Goal: Task Accomplishment & Management: Use online tool/utility

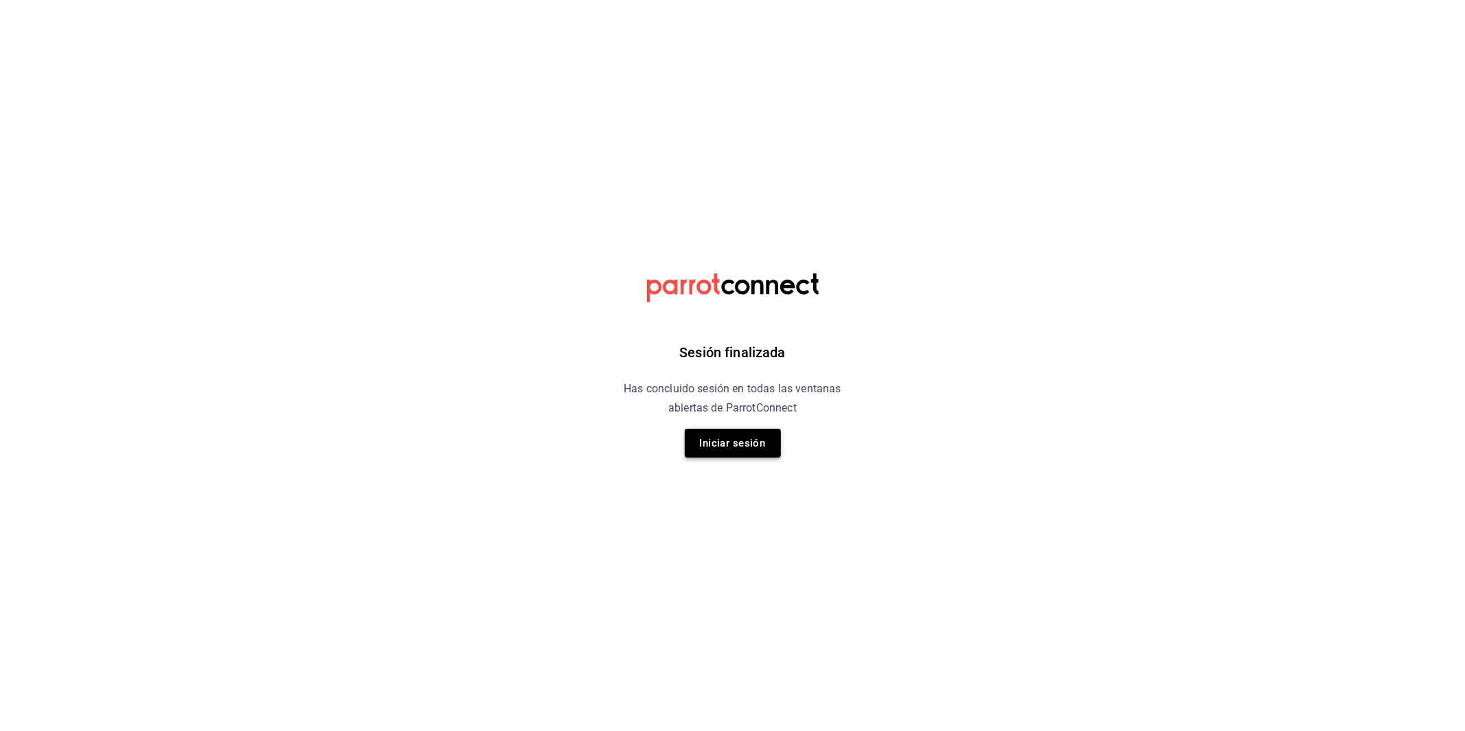
click at [718, 430] on button "Iniciar sesión" at bounding box center [733, 443] width 96 height 29
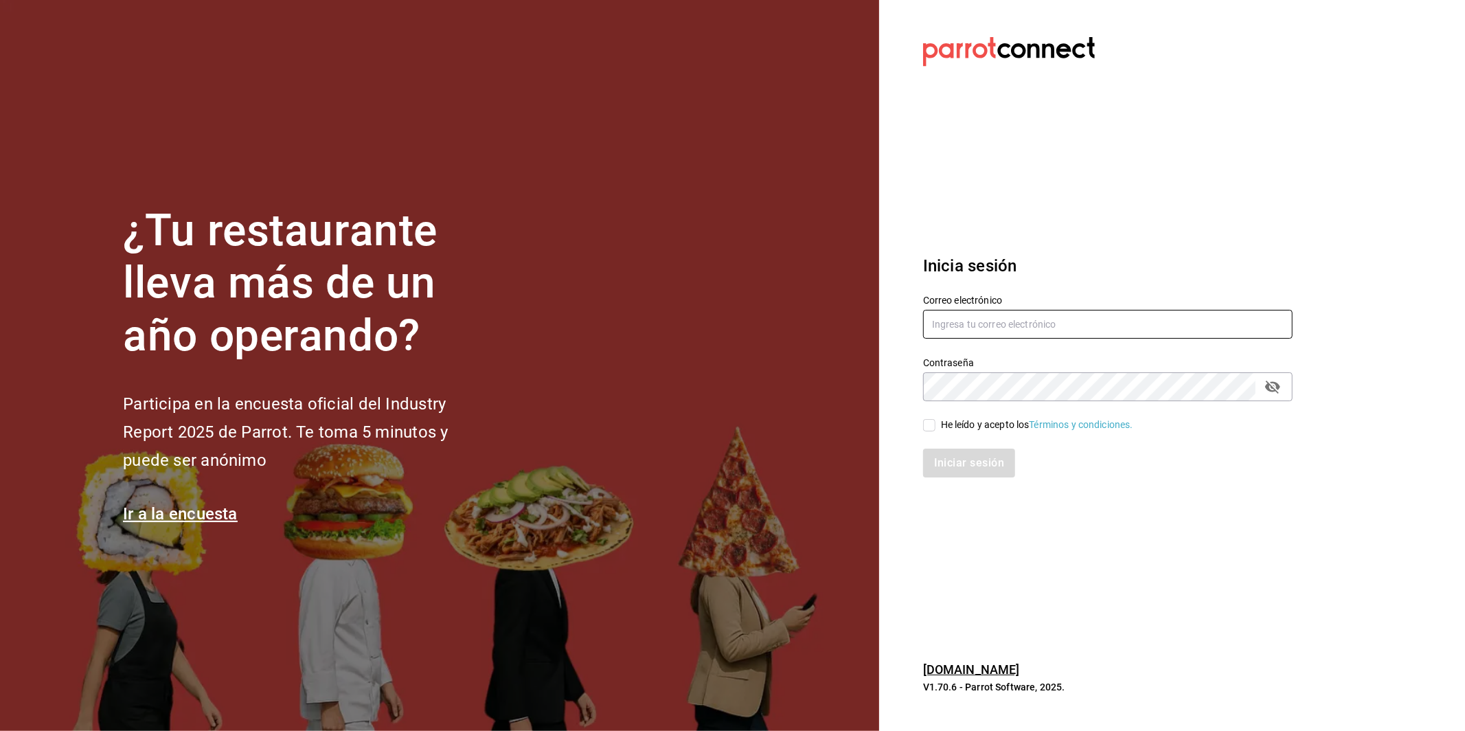
type input "simple.coffee.food@gmail.com"
click at [931, 426] on input "He leído y acepto los Términos y condiciones." at bounding box center [929, 425] width 12 height 12
checkbox input "true"
click at [953, 457] on button "Iniciar sesión" at bounding box center [969, 463] width 93 height 29
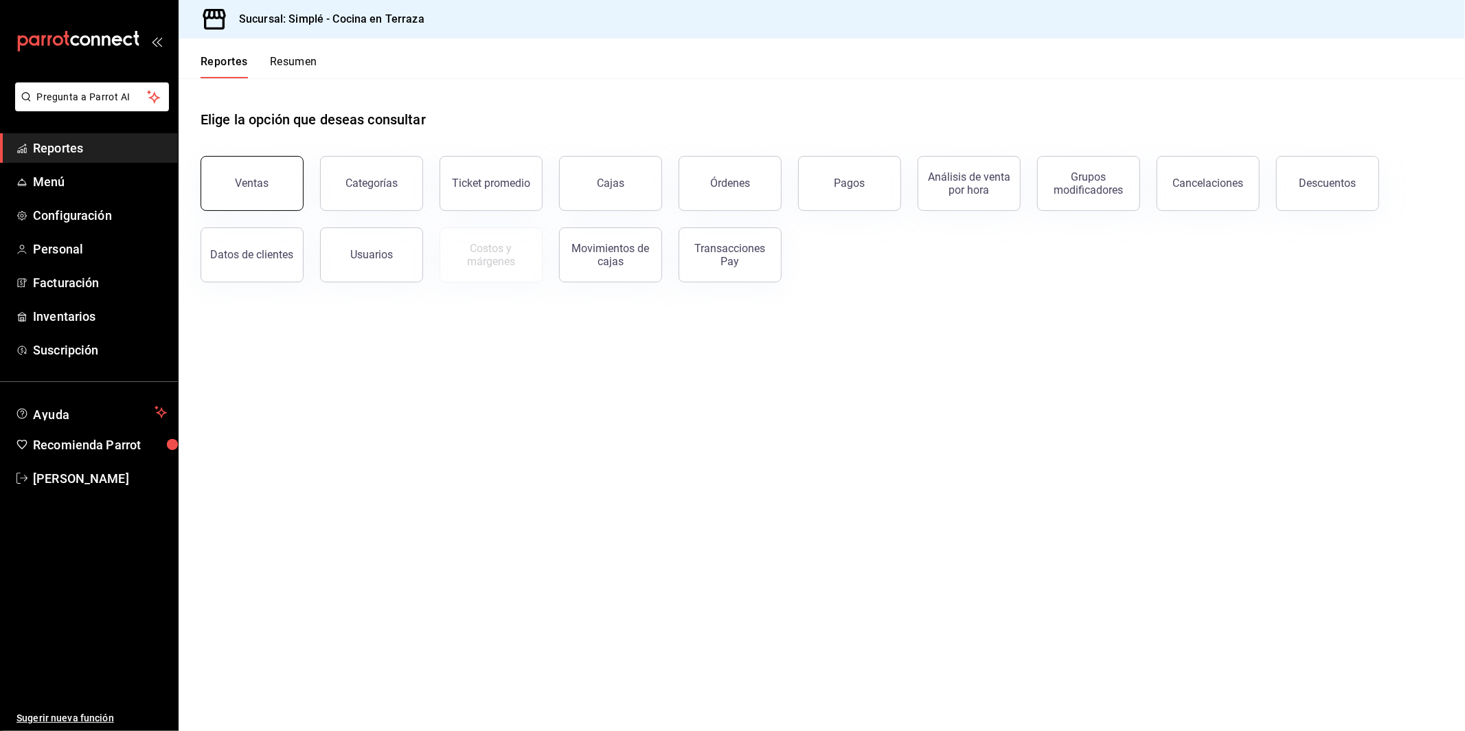
click at [273, 181] on button "Ventas" at bounding box center [252, 183] width 103 height 55
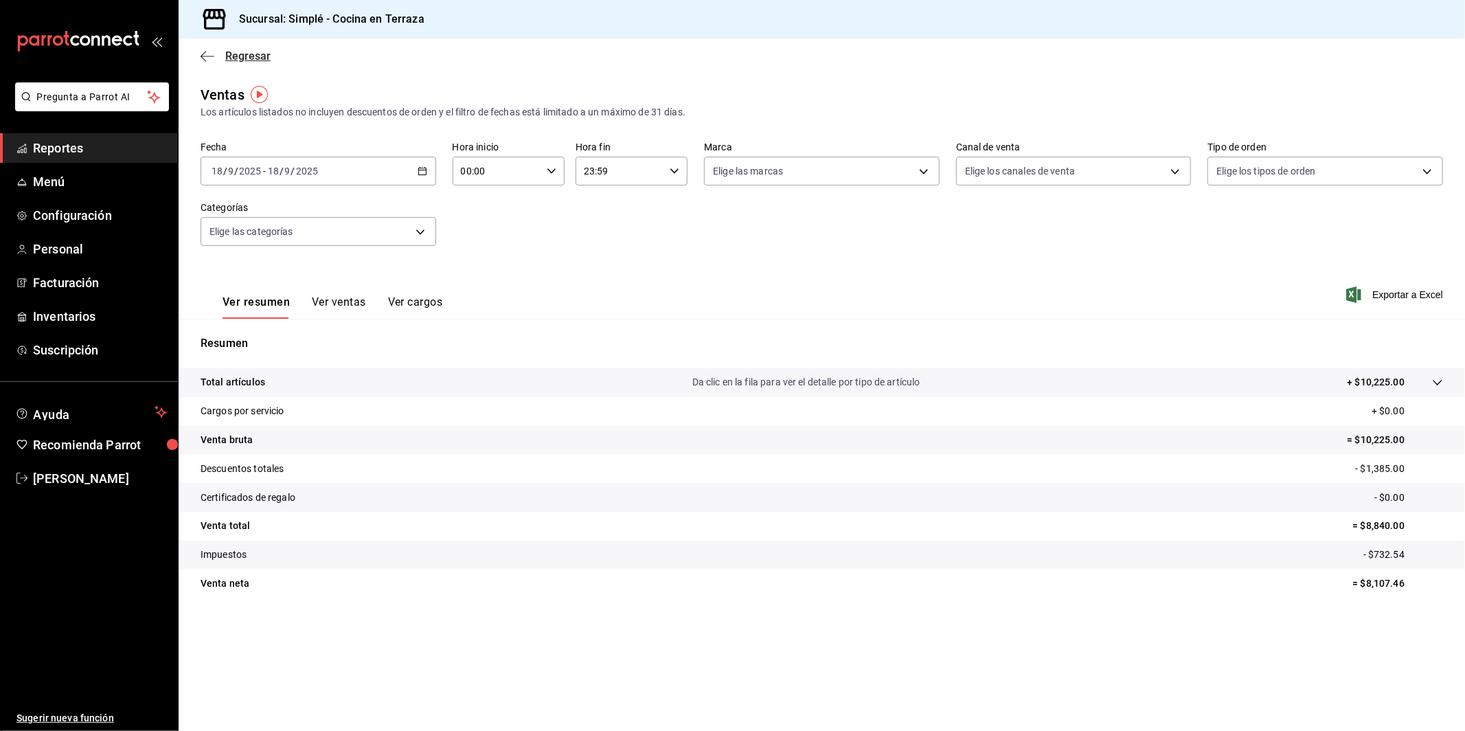
click at [210, 57] on icon "button" at bounding box center [208, 56] width 14 height 12
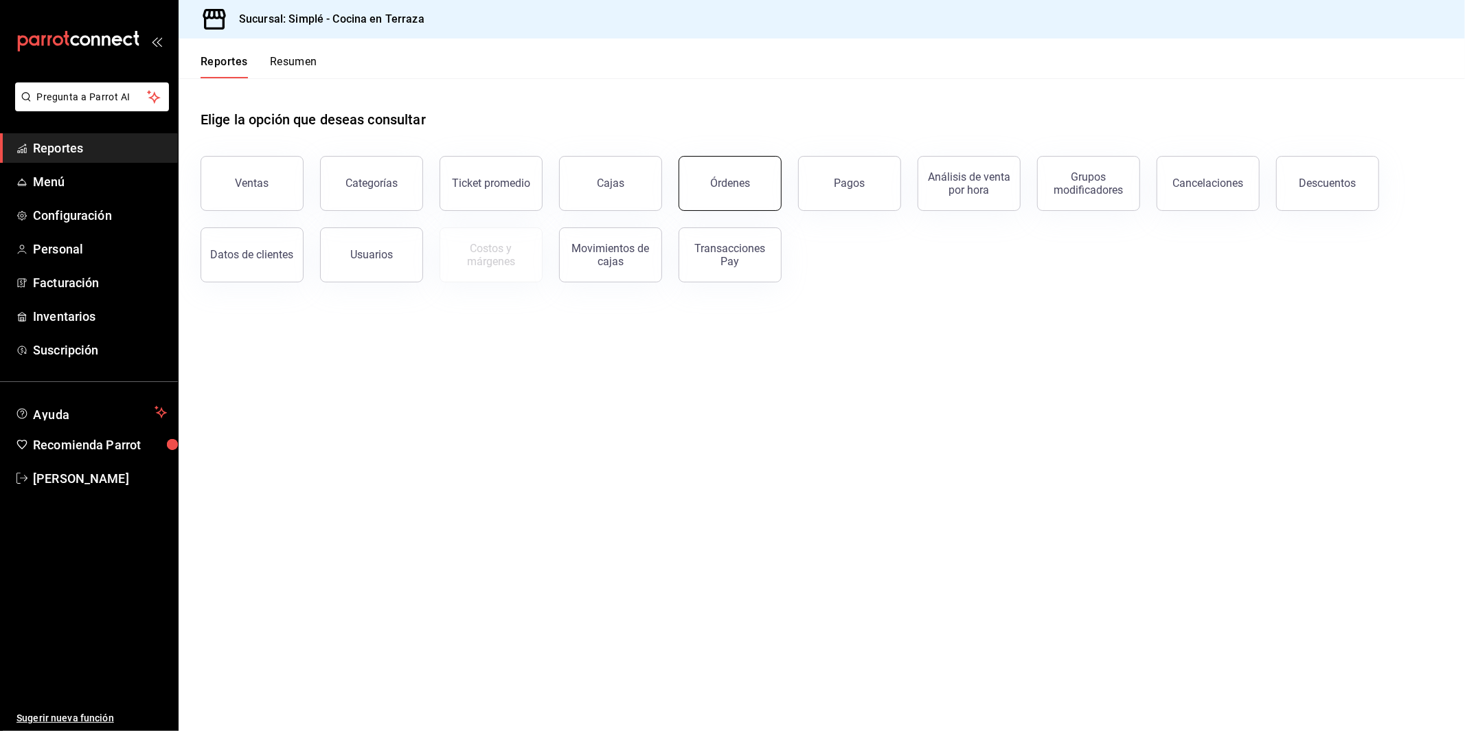
click at [727, 175] on button "Órdenes" at bounding box center [730, 183] width 103 height 55
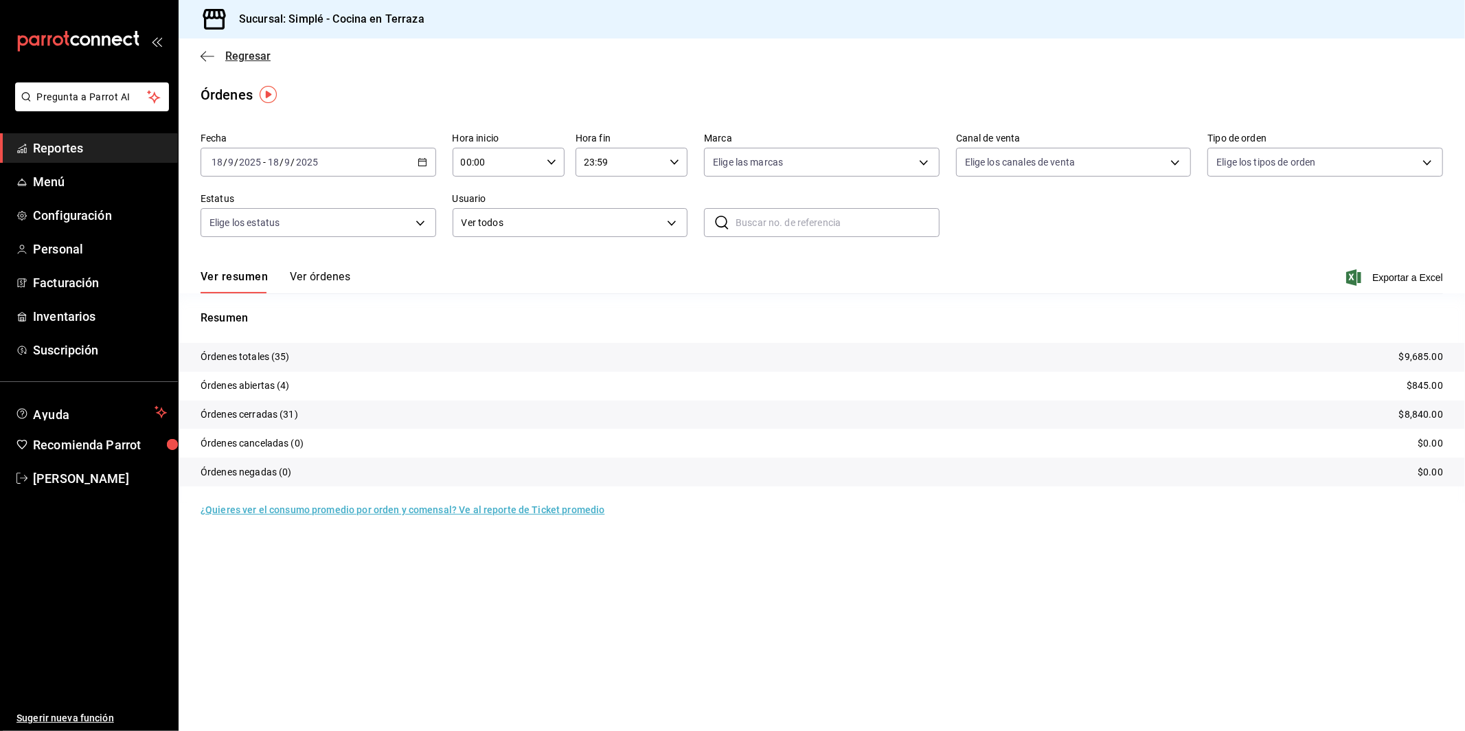
click at [217, 58] on span "Regresar" at bounding box center [236, 55] width 70 height 13
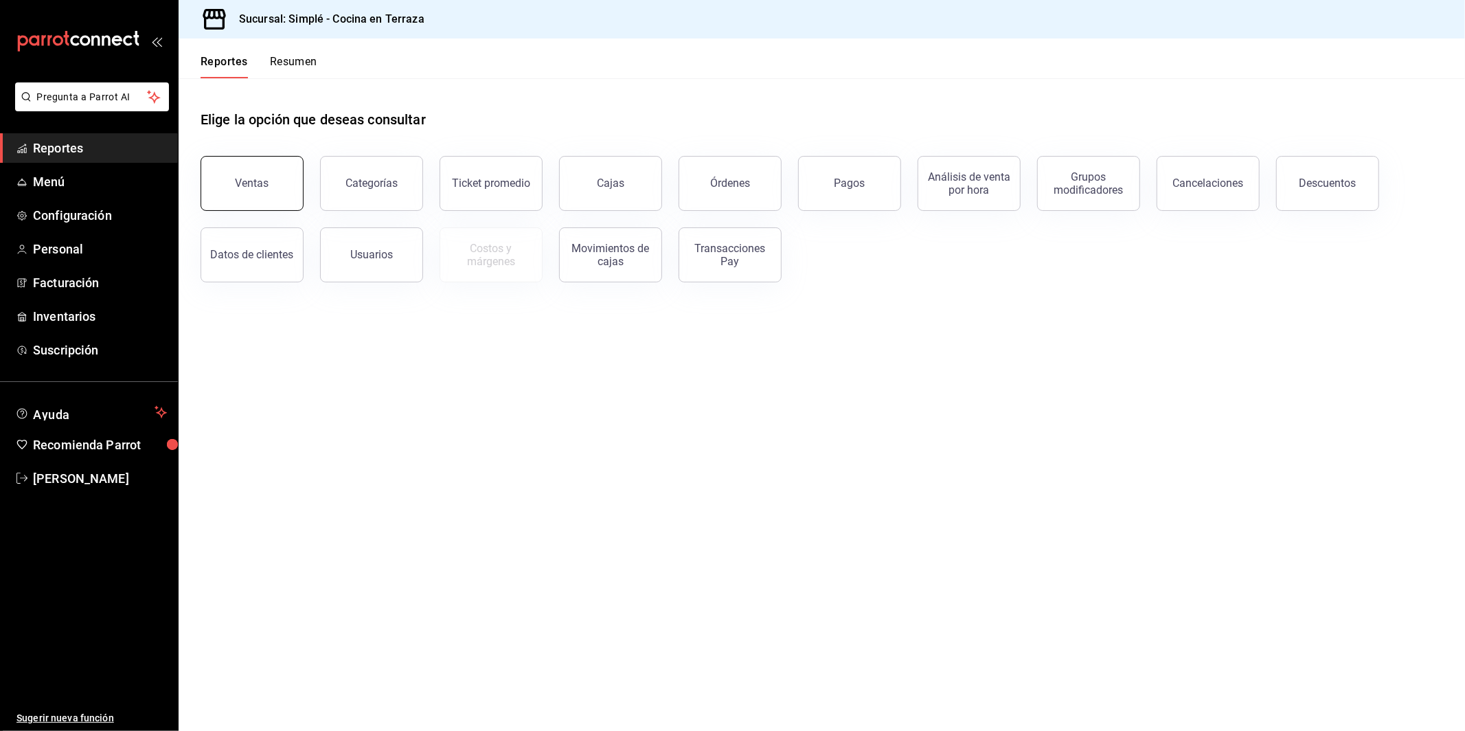
click at [250, 181] on div "Ventas" at bounding box center [253, 183] width 34 height 13
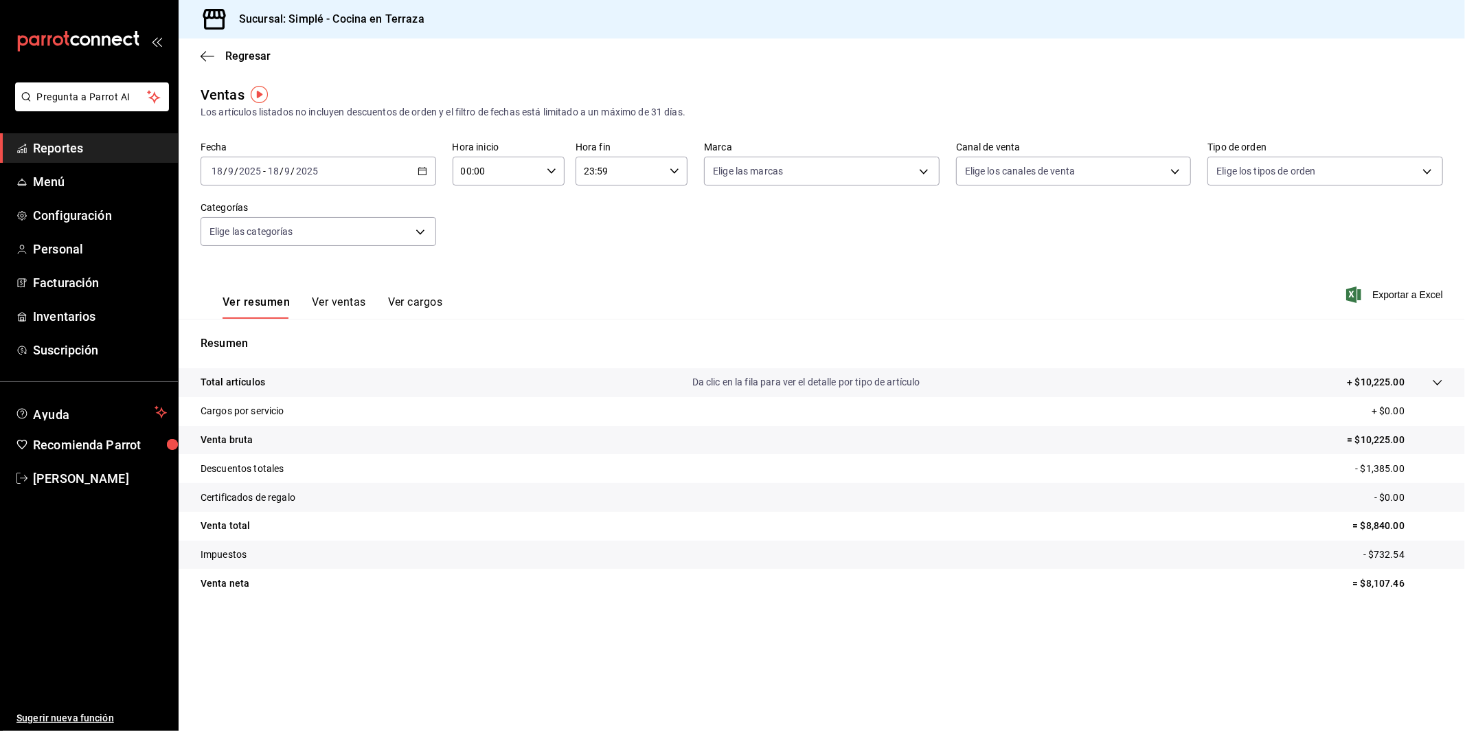
click at [403, 160] on div "[DATE] [DATE] - [DATE] [DATE]" at bounding box center [319, 171] width 236 height 29
click at [280, 302] on span "Mes actual" at bounding box center [265, 305] width 106 height 14
click at [383, 165] on div "[DATE] [DATE] - [DATE] [DATE]" at bounding box center [319, 171] width 236 height 29
click at [262, 329] on span "Rango de fechas" at bounding box center [265, 336] width 106 height 14
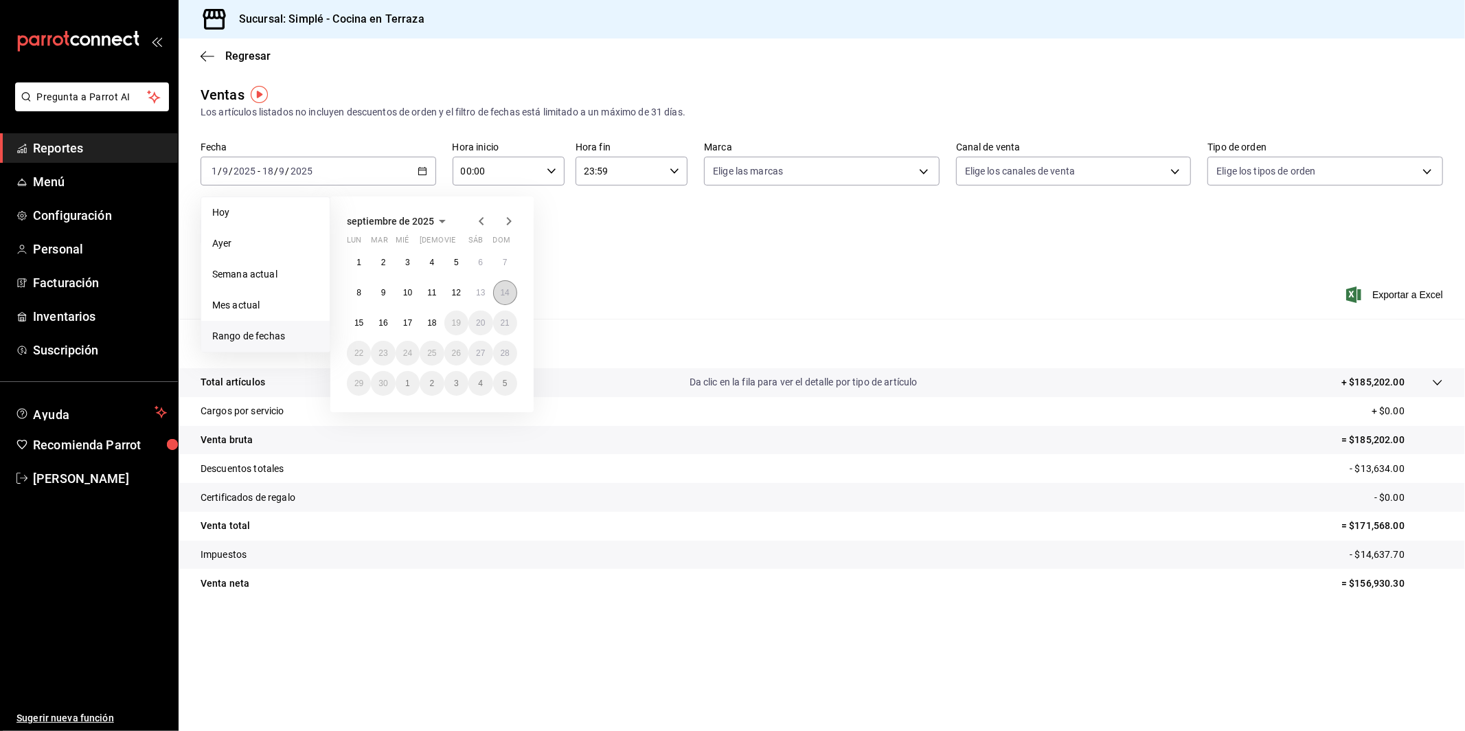
click at [511, 299] on button "14" at bounding box center [505, 292] width 24 height 25
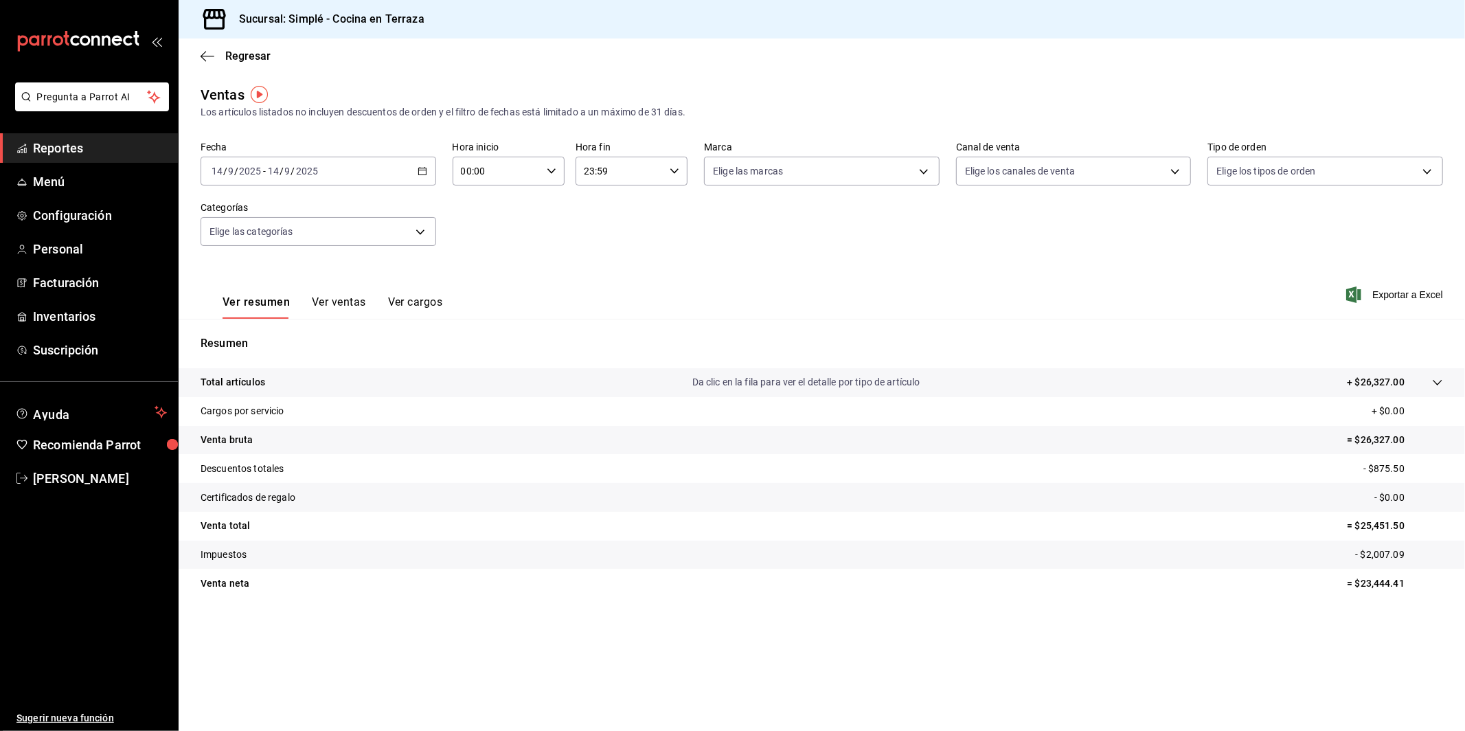
click at [352, 299] on button "Ver ventas" at bounding box center [339, 306] width 54 height 23
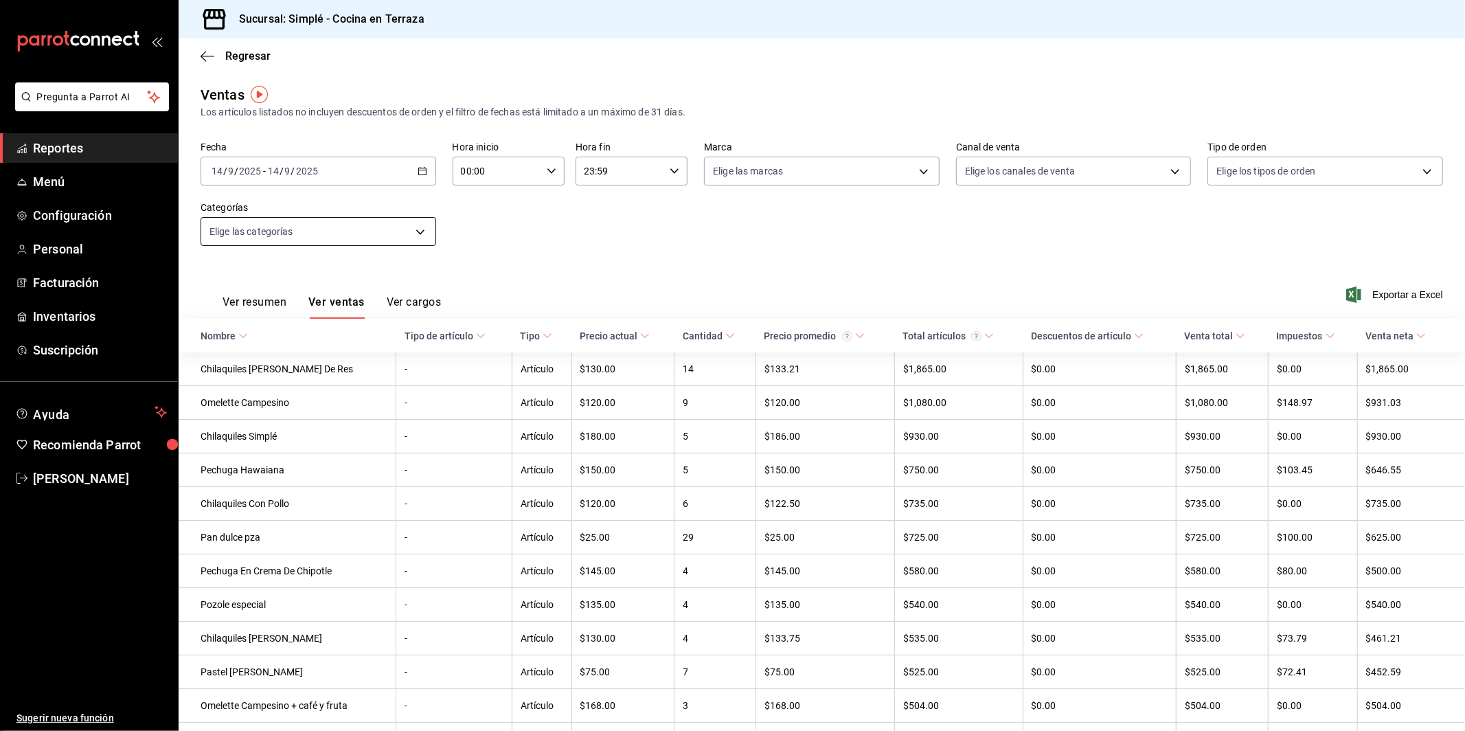
click at [324, 232] on body "Pregunta a Parrot AI Reportes Menú Configuración Personal Facturación Inventari…" at bounding box center [732, 365] width 1465 height 731
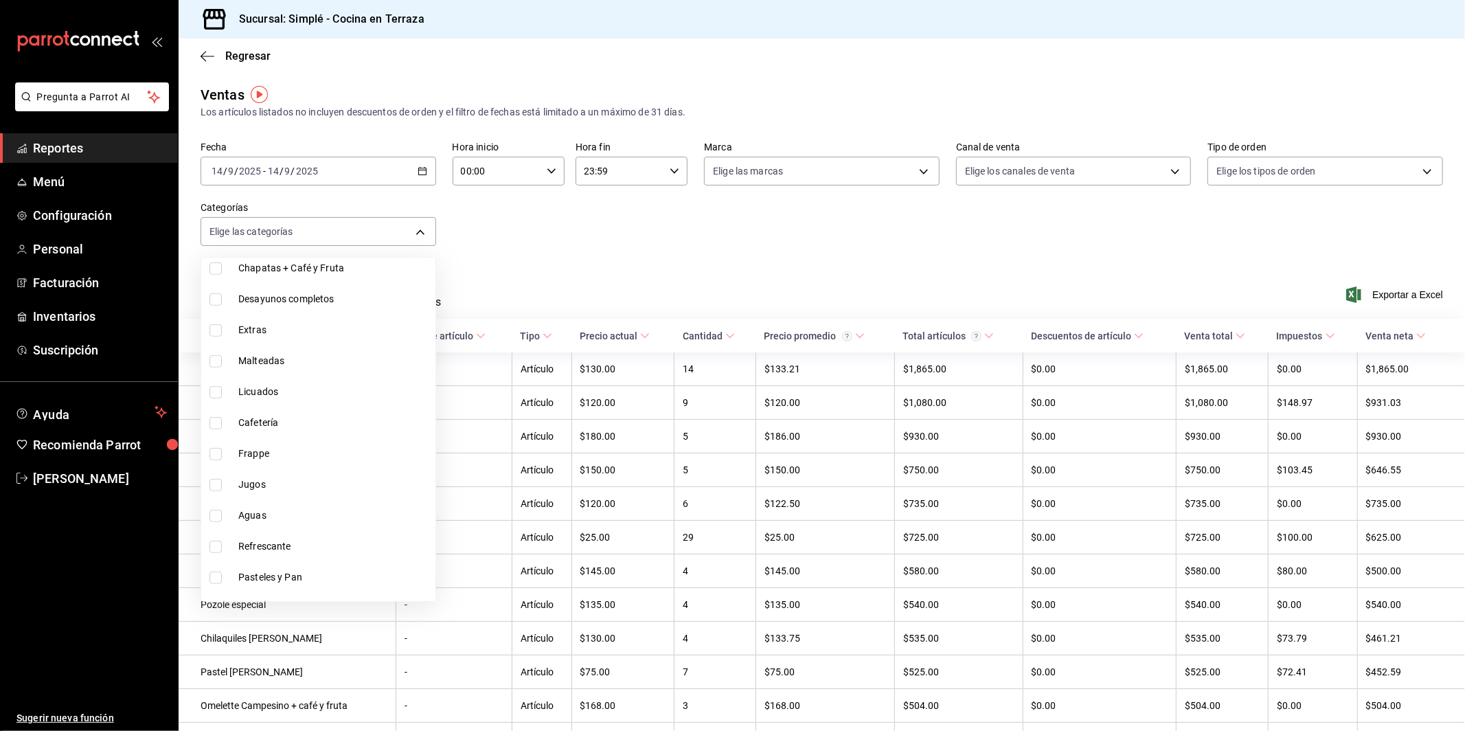
scroll to position [767, 0]
click at [293, 497] on li "Refrescante" at bounding box center [318, 512] width 234 height 31
type input "dcadcd51-6c97-4cd5-870c-ac670eb11c34"
checkbox input "true"
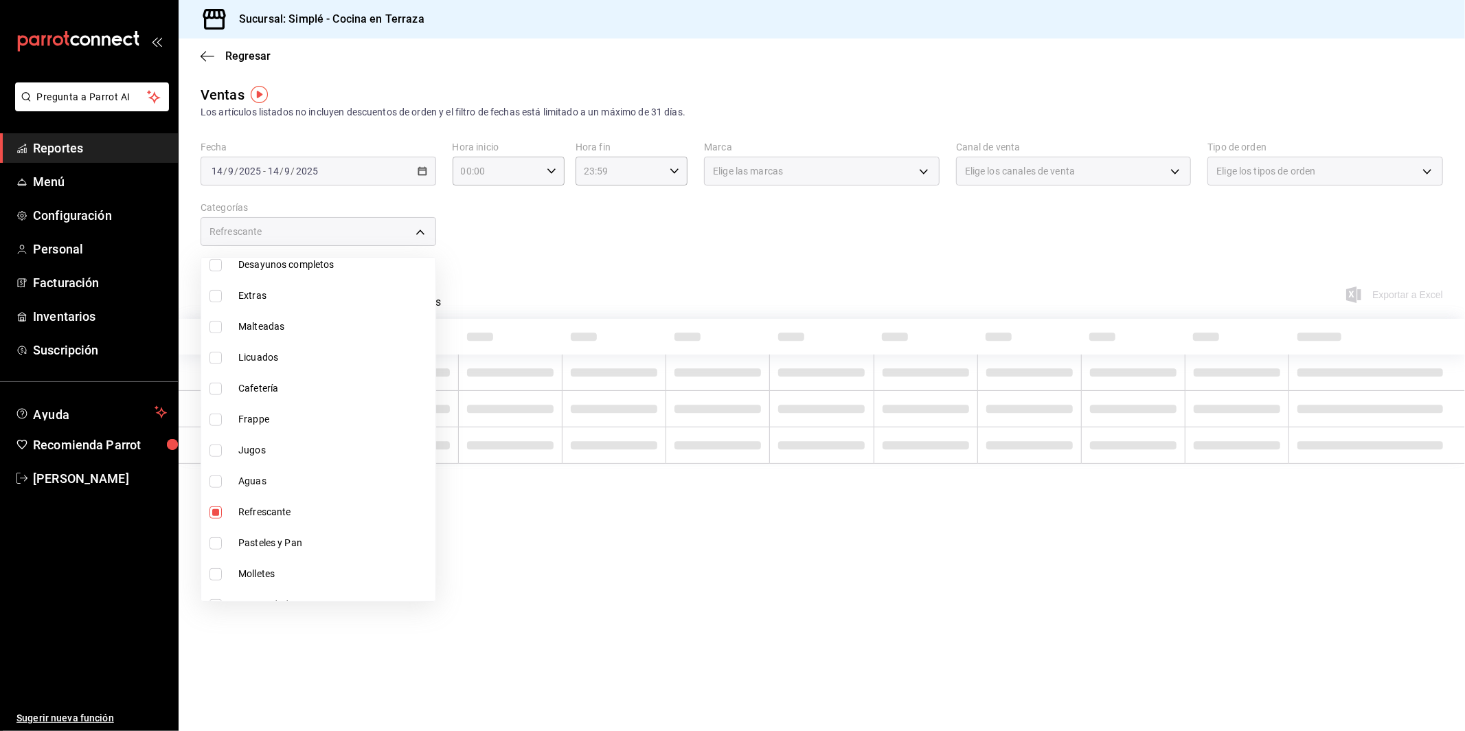
click at [284, 538] on span "Pasteles y Pan" at bounding box center [334, 543] width 192 height 14
type input "dcadcd51-6c97-4cd5-870c-ac670eb11c34,f302c7b1-cd6c-4f61-ab43-25929fd92980"
checkbox input "true"
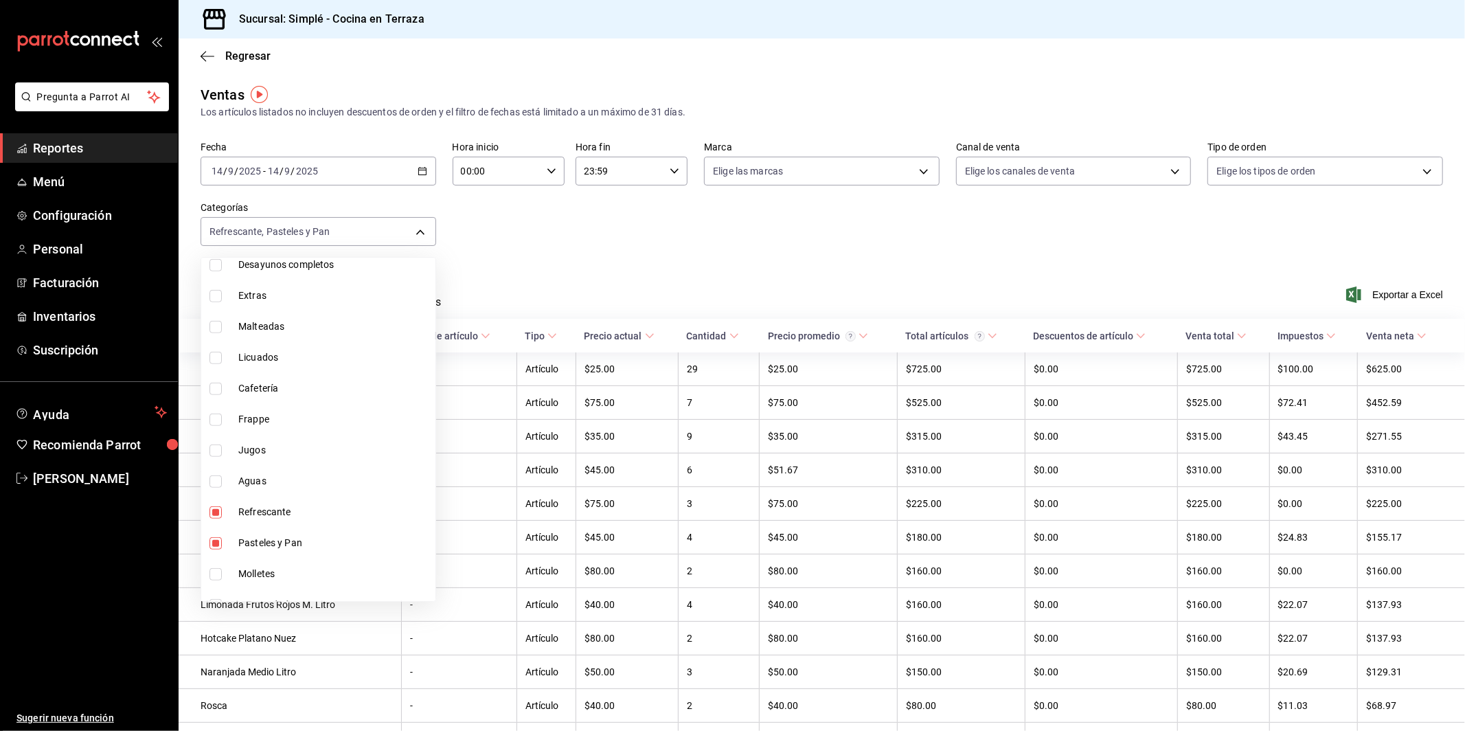
click at [649, 569] on div at bounding box center [732, 365] width 1465 height 731
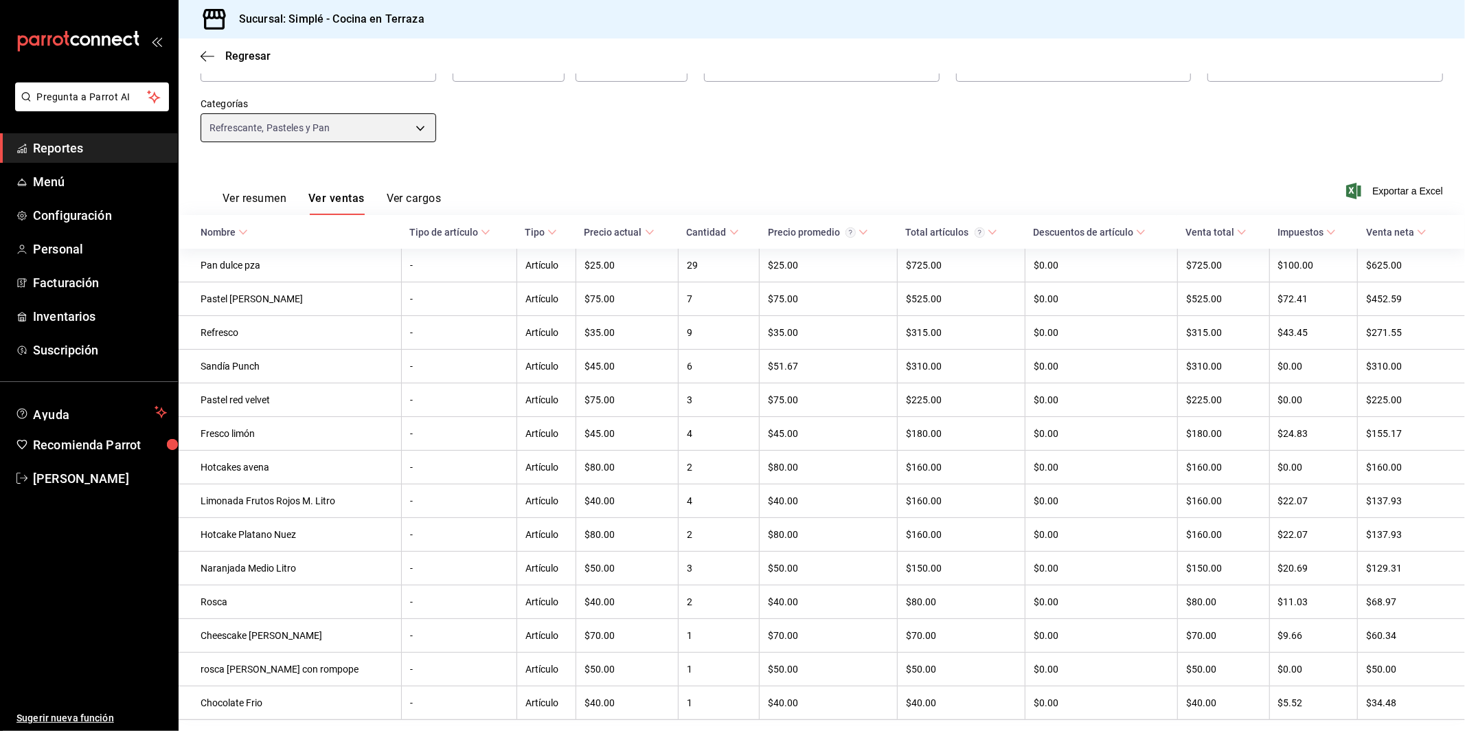
scroll to position [143, 0]
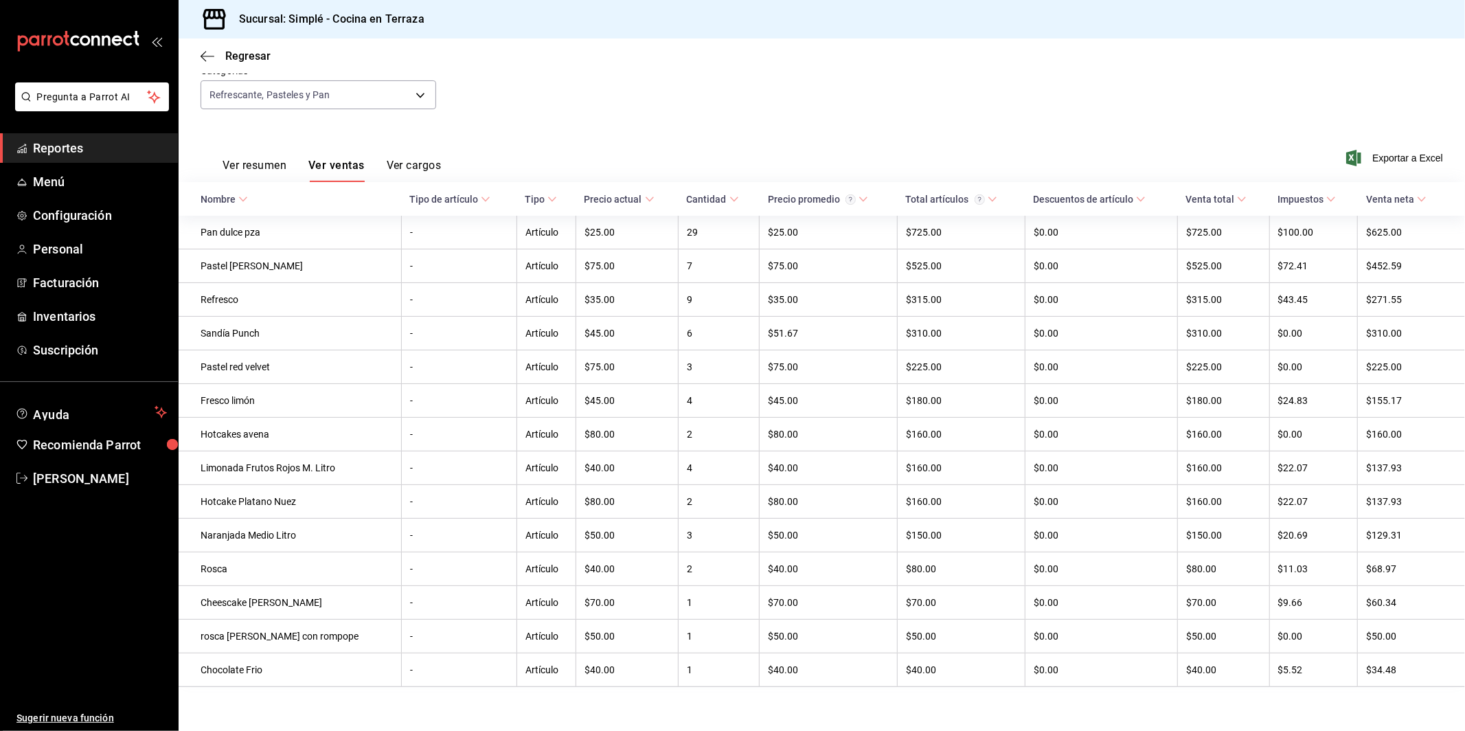
click at [677, 148] on div "Ver resumen Ver ventas Ver cargos Exportar a Excel" at bounding box center [822, 154] width 1287 height 56
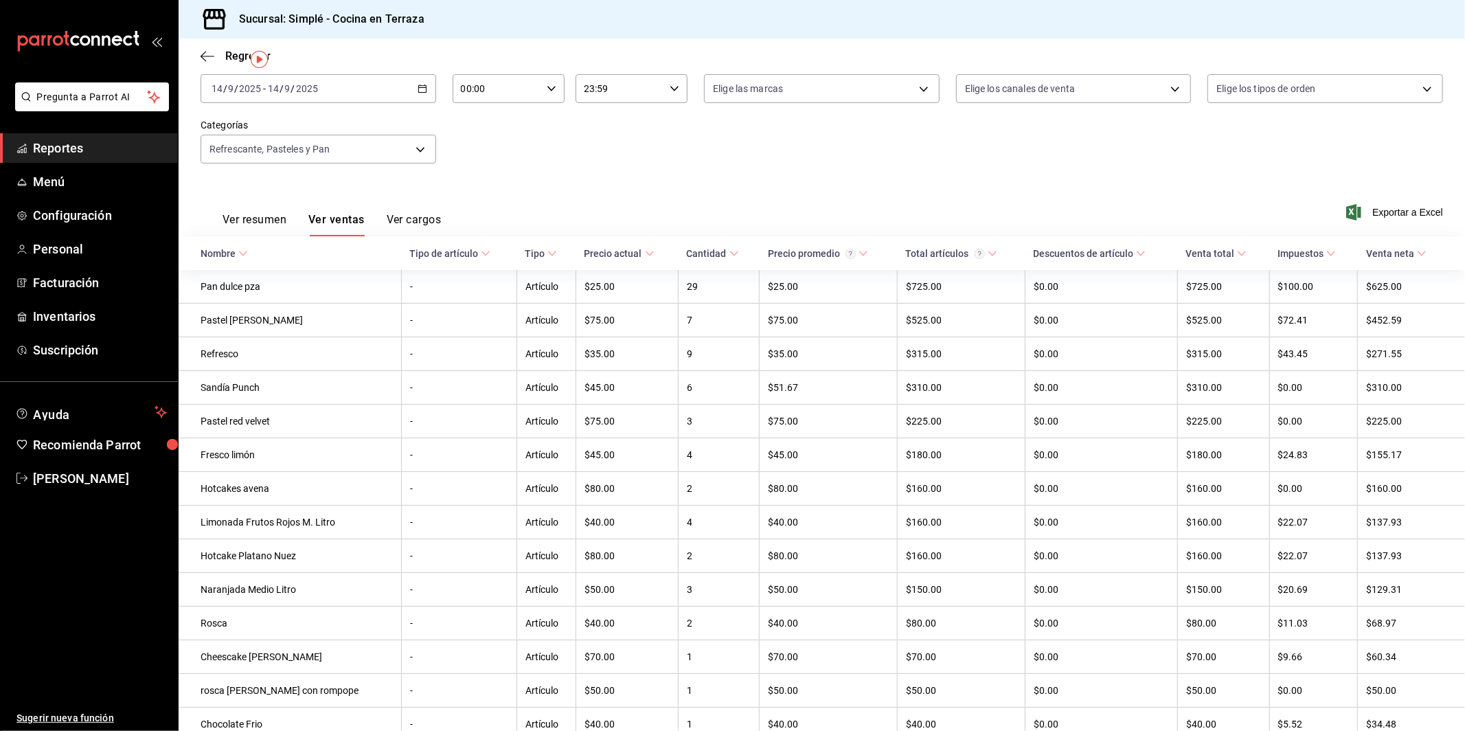
scroll to position [0, 0]
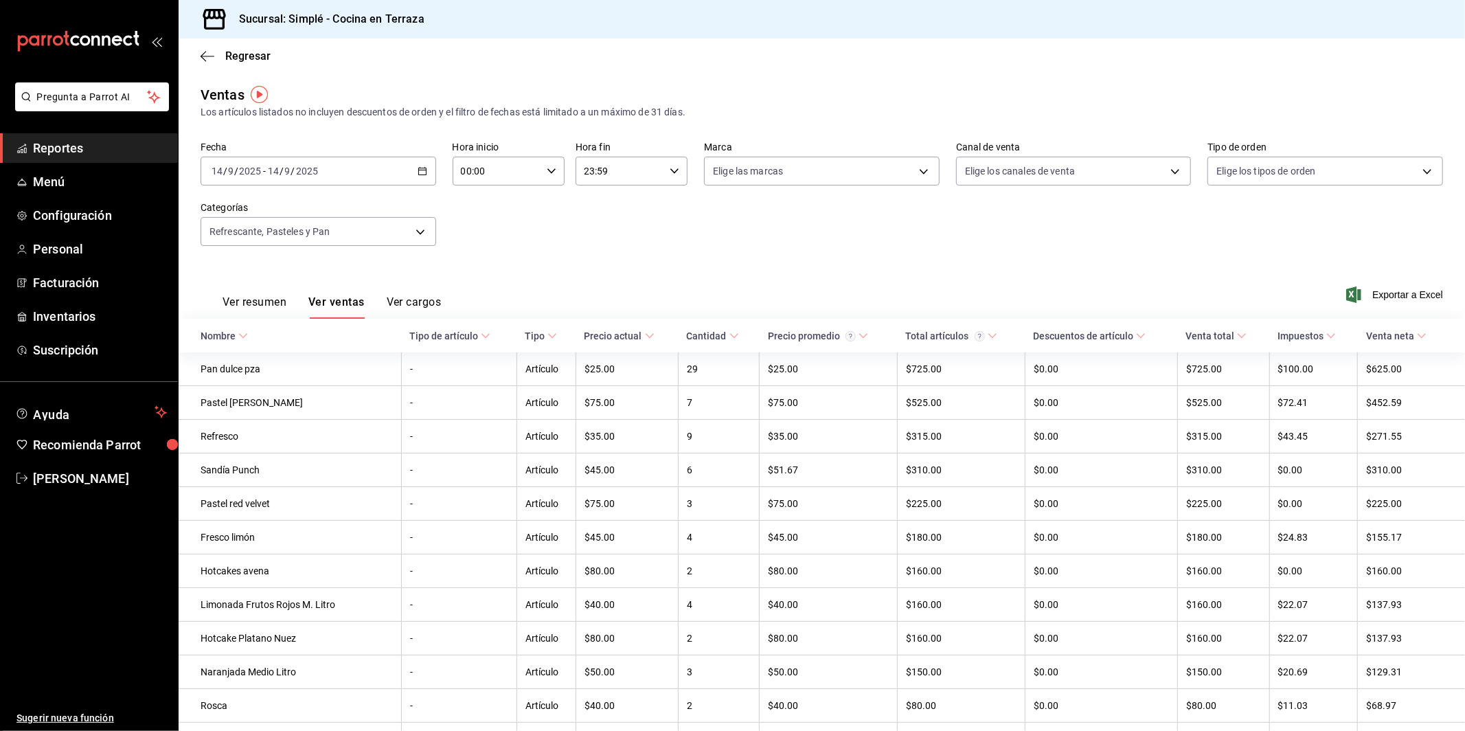
click at [403, 166] on div "[DATE] [DATE] - [DATE] [DATE]" at bounding box center [319, 171] width 236 height 29
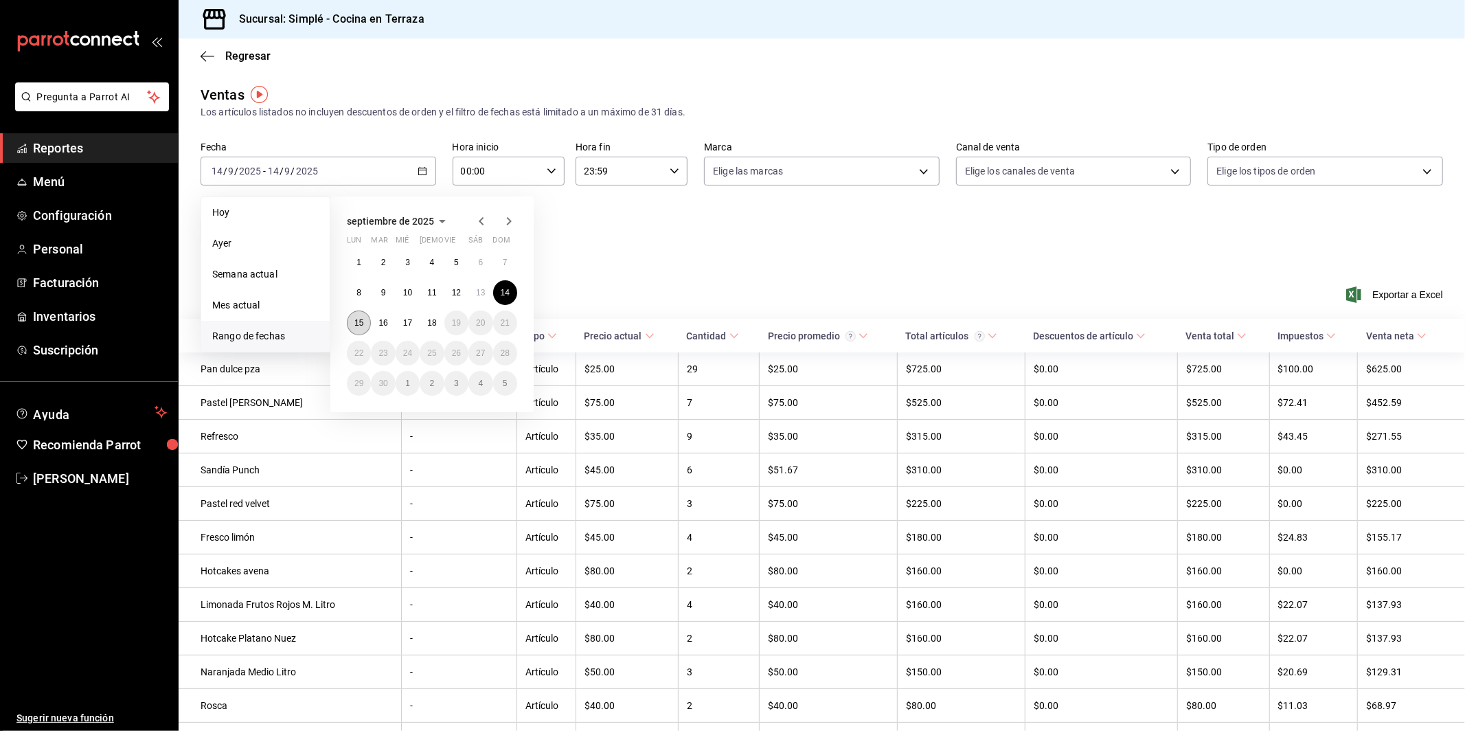
click at [355, 325] on abbr "15" at bounding box center [358, 323] width 9 height 10
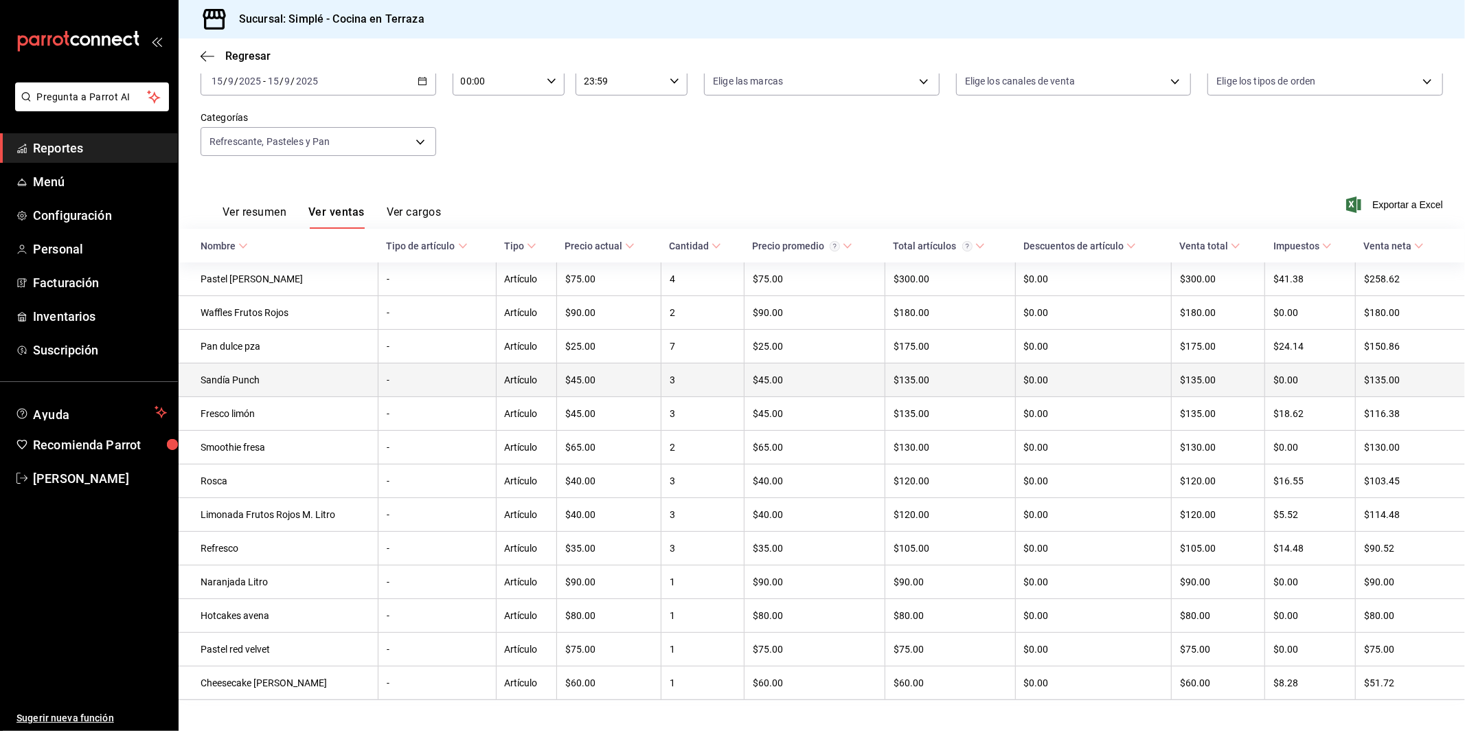
scroll to position [110, 0]
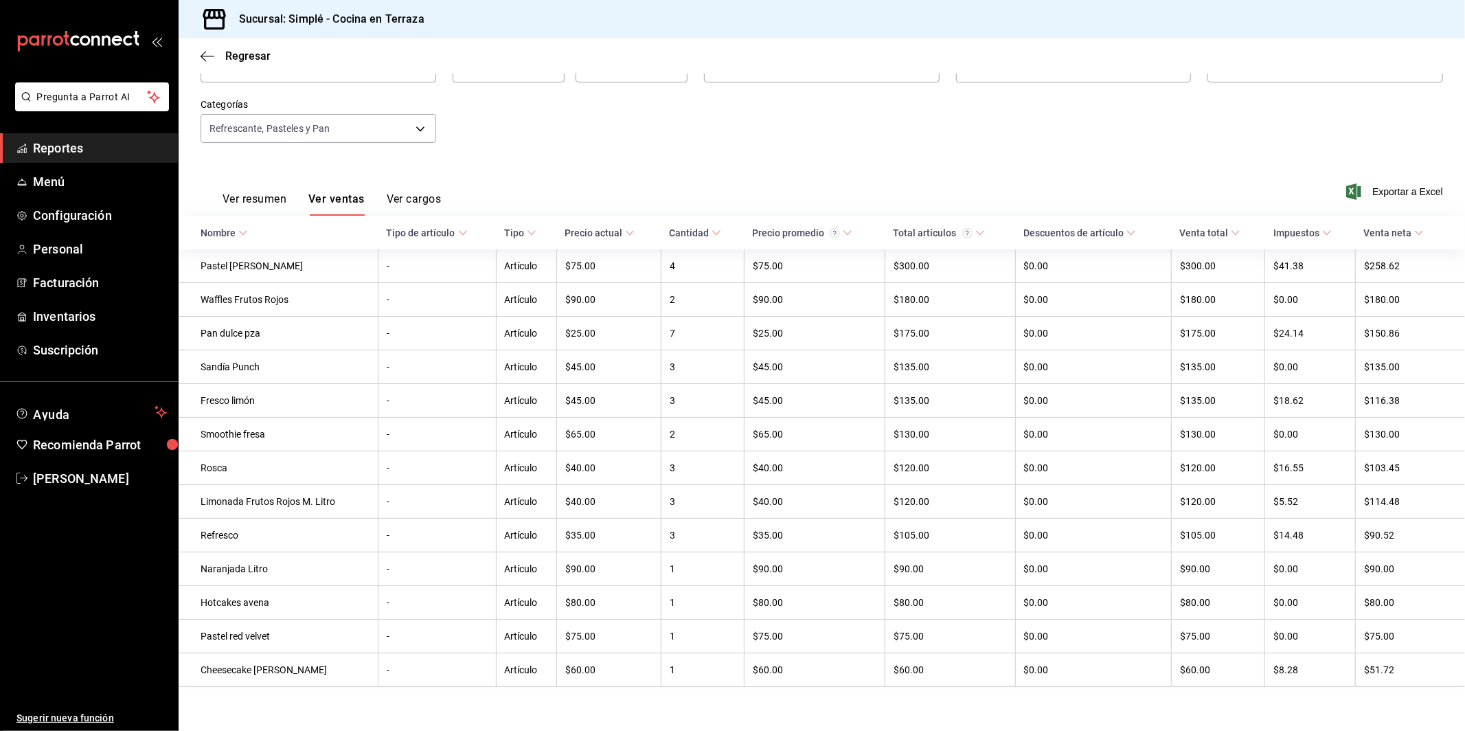
click at [824, 144] on div "Fecha [DATE] [DATE] - [DATE] [DATE] Hora inicio 00:00 Hora inicio Hora fin 23:5…" at bounding box center [822, 98] width 1243 height 121
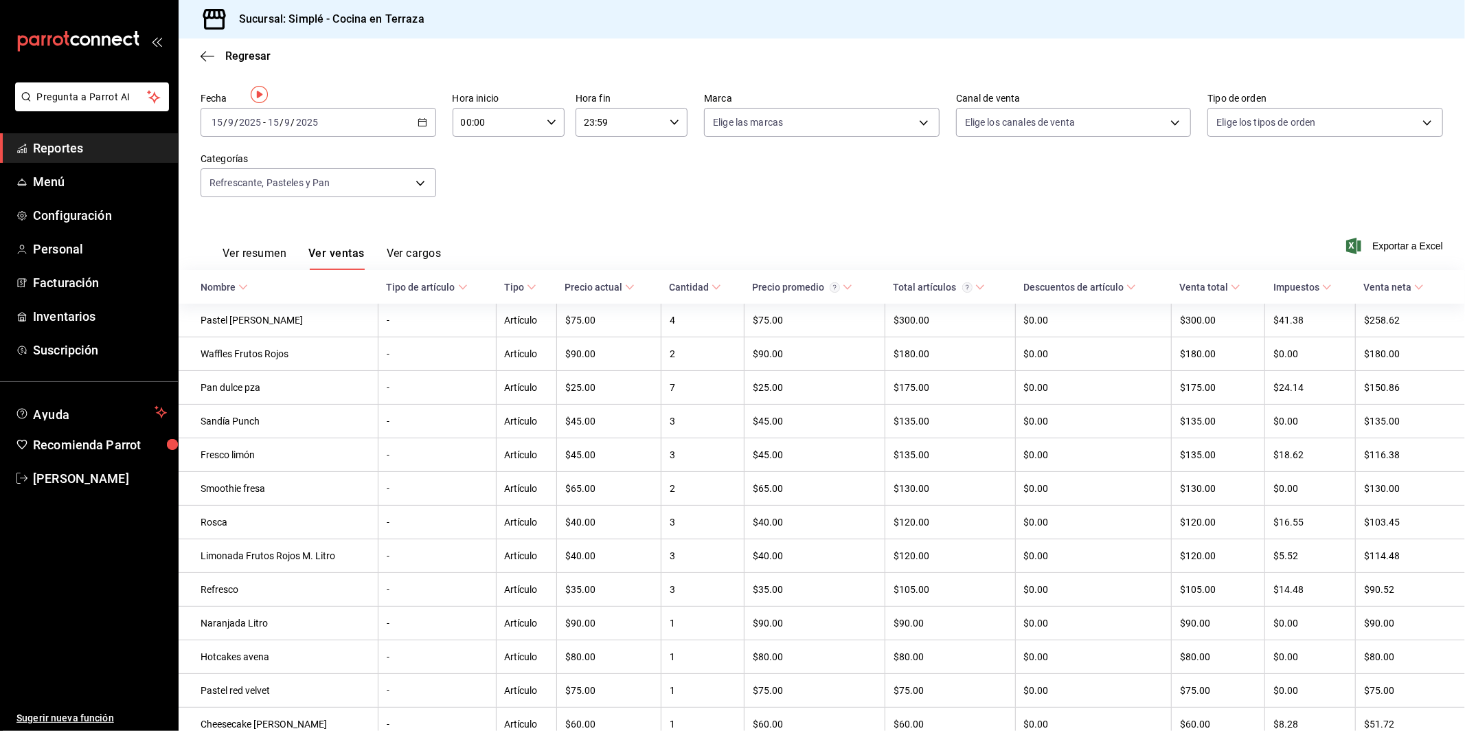
scroll to position [0, 0]
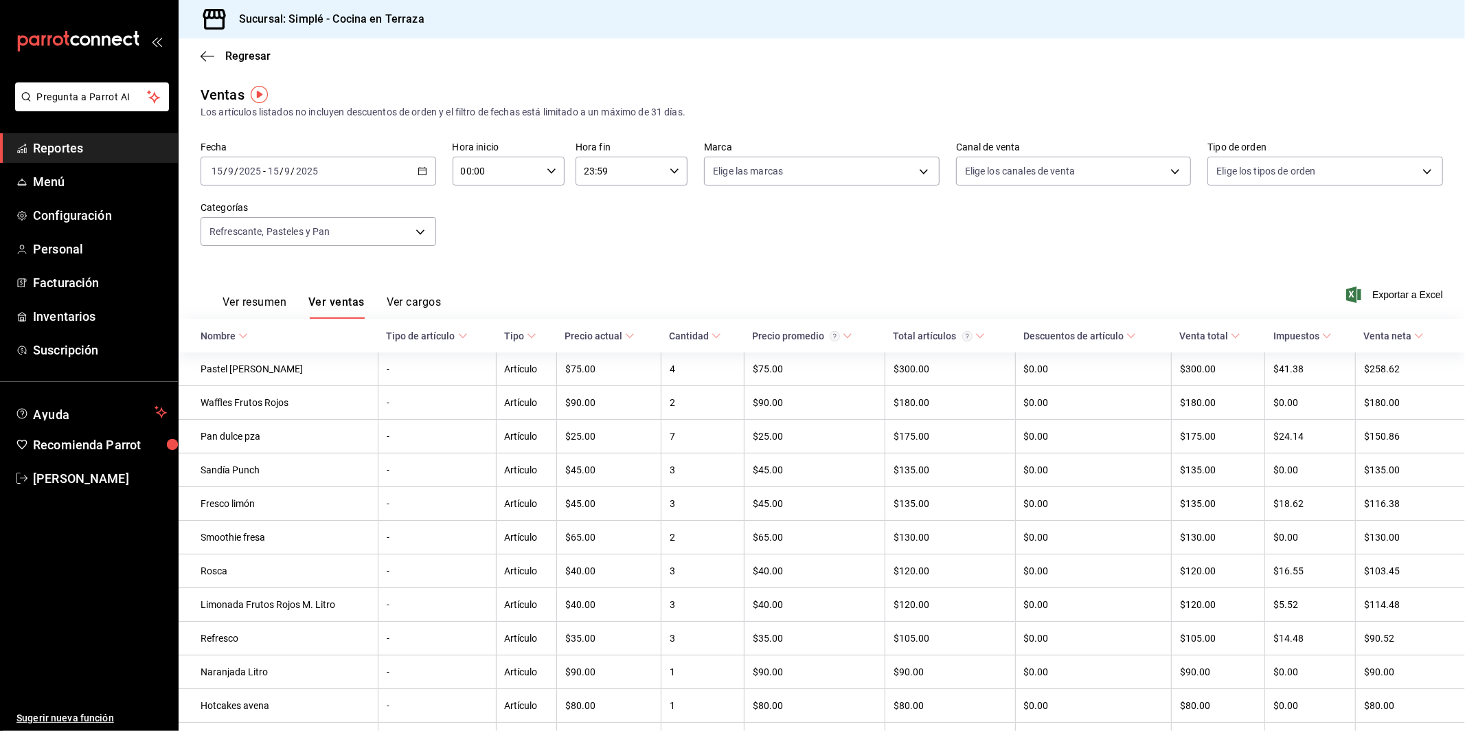
click at [422, 174] on \(Stroke\) "button" at bounding box center [422, 172] width 8 height 8
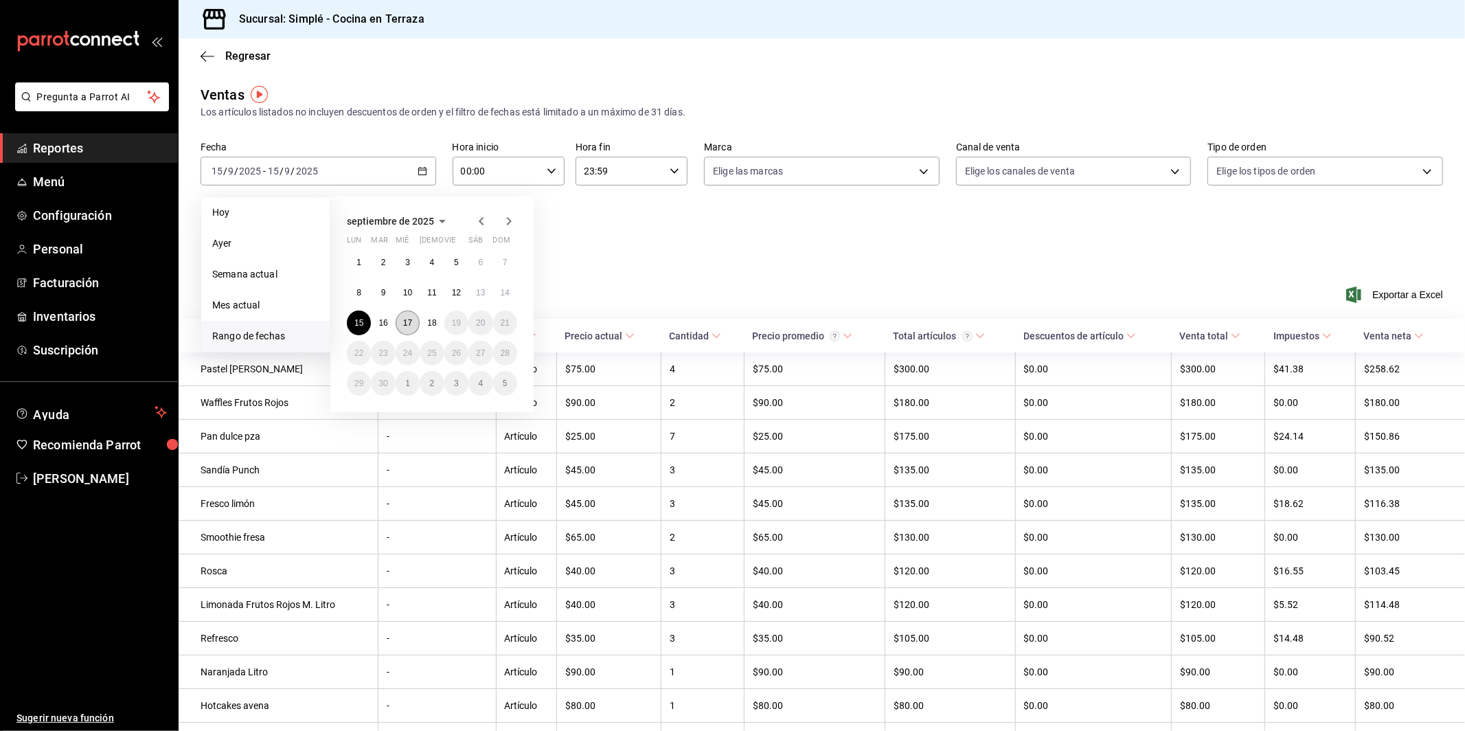
click at [411, 319] on abbr "17" at bounding box center [407, 323] width 9 height 10
click at [410, 319] on abbr "17" at bounding box center [407, 323] width 9 height 10
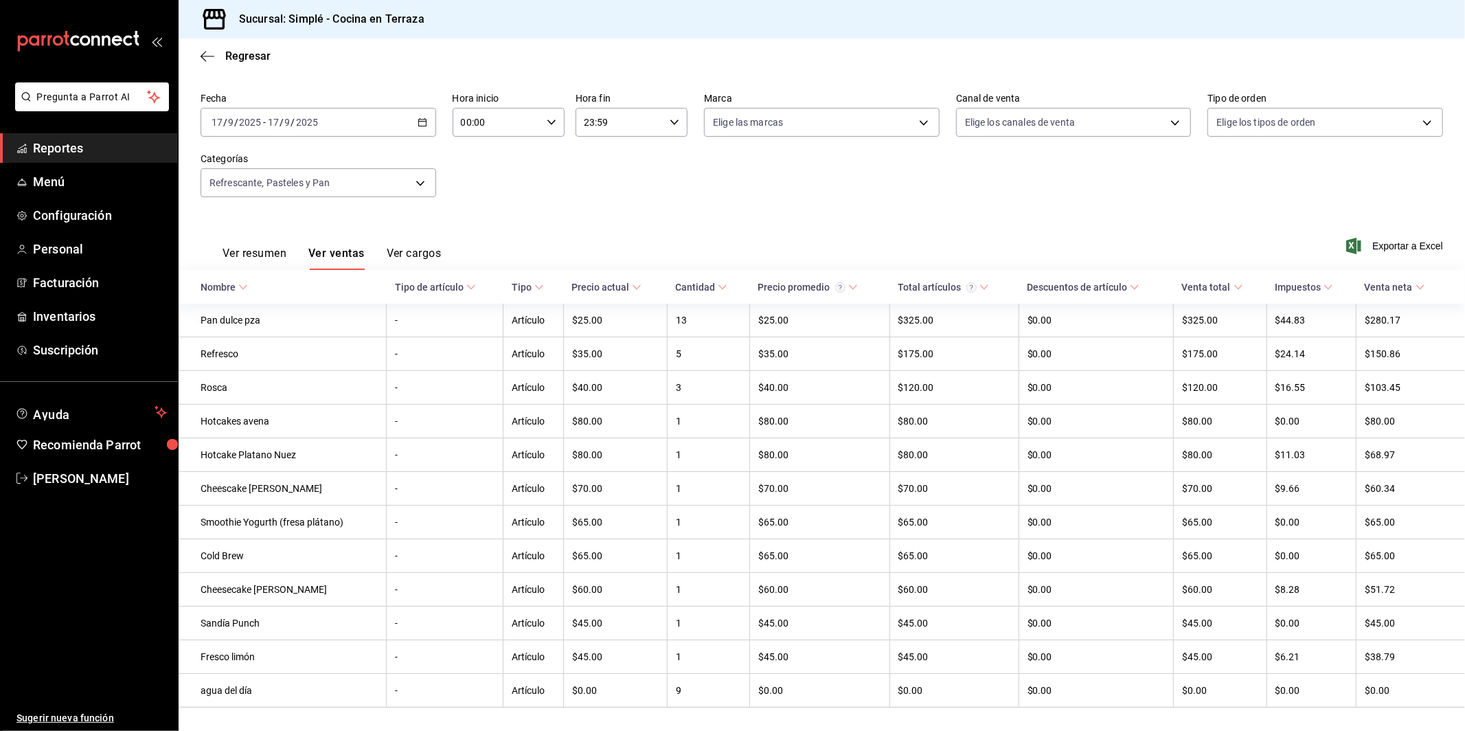
scroll to position [76, 0]
